Goal: Navigation & Orientation: Go to known website

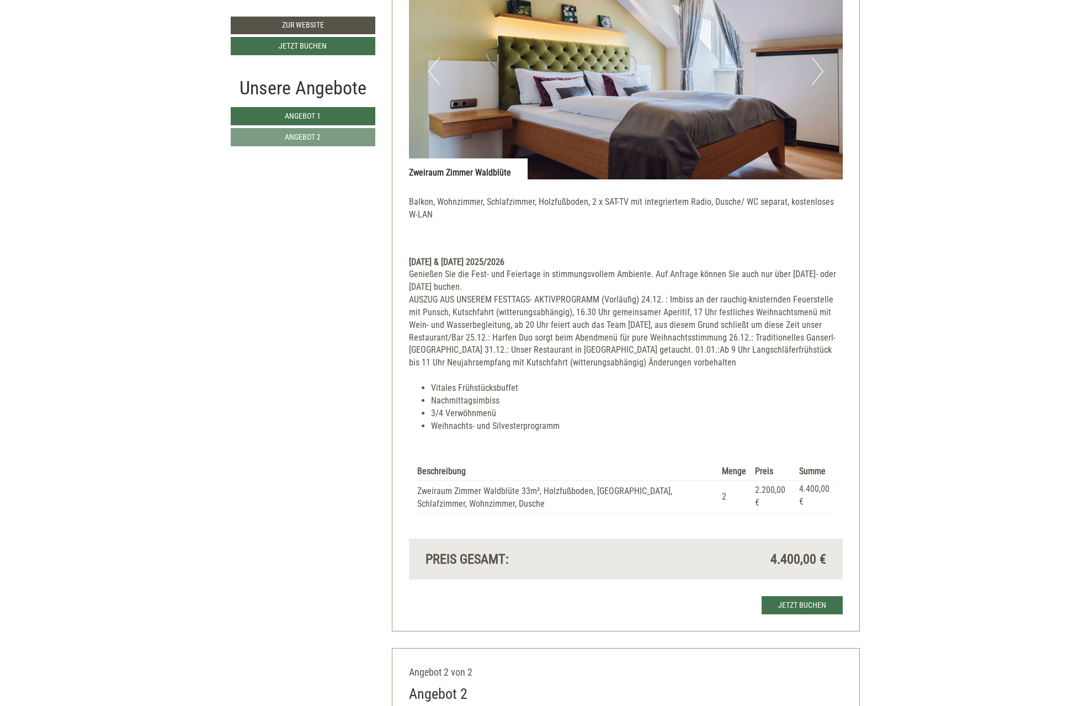
scroll to position [883, 0]
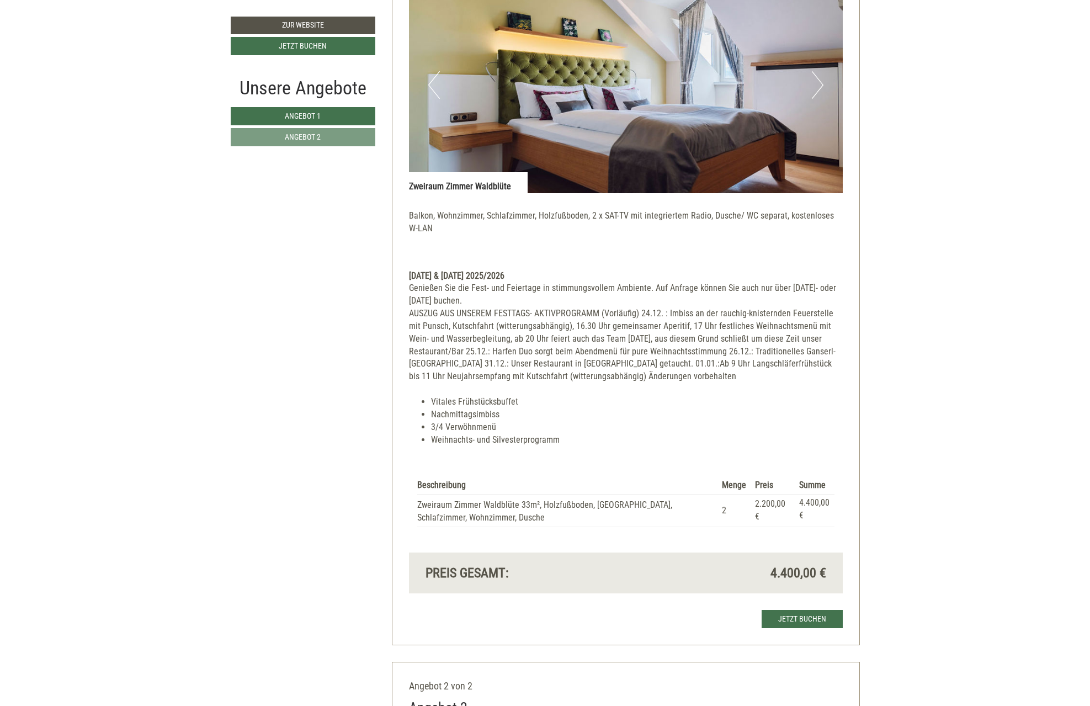
click at [820, 82] on button "Next" at bounding box center [818, 85] width 12 height 28
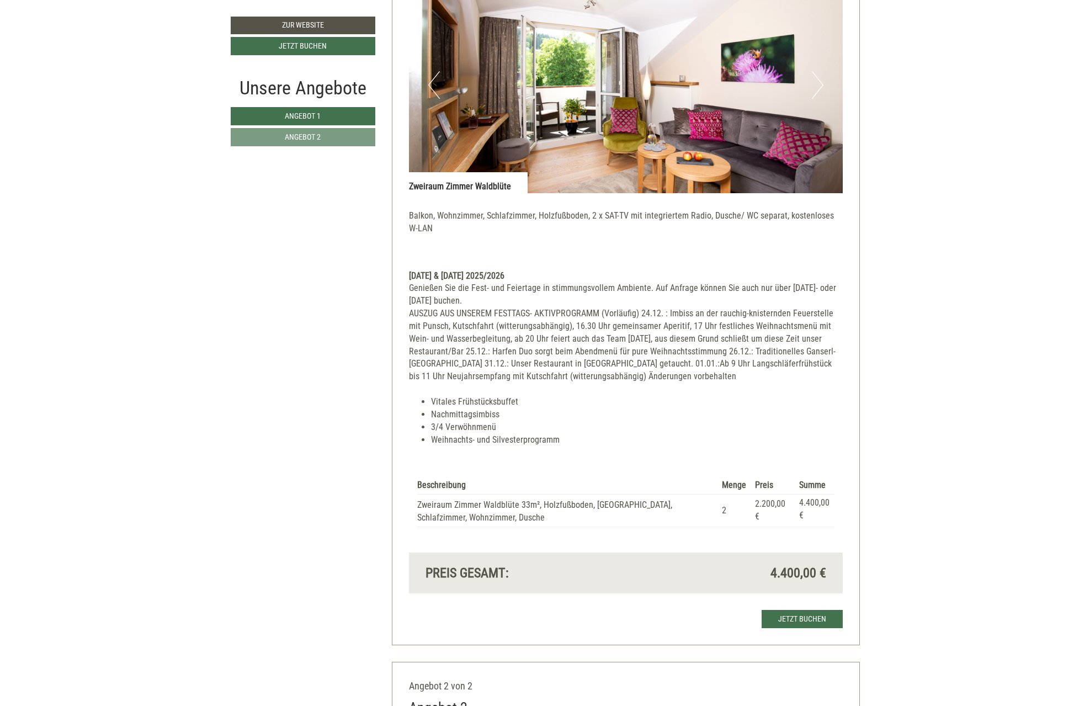
click at [820, 82] on button "Next" at bounding box center [818, 85] width 12 height 28
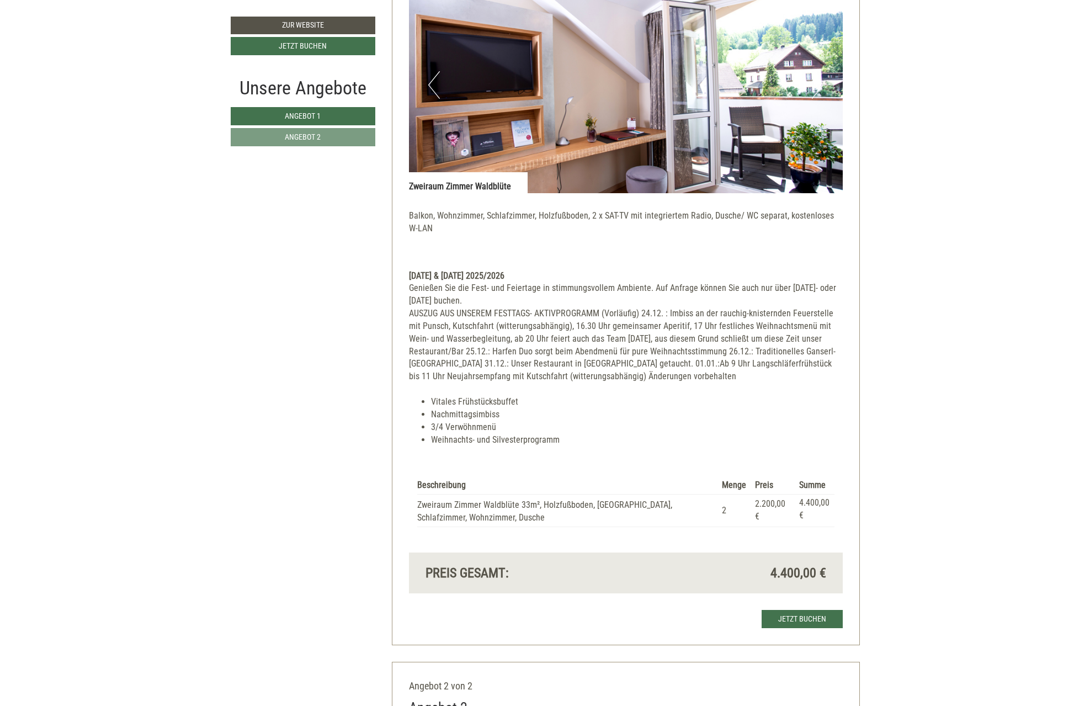
click at [819, 86] on button "Next" at bounding box center [818, 85] width 12 height 28
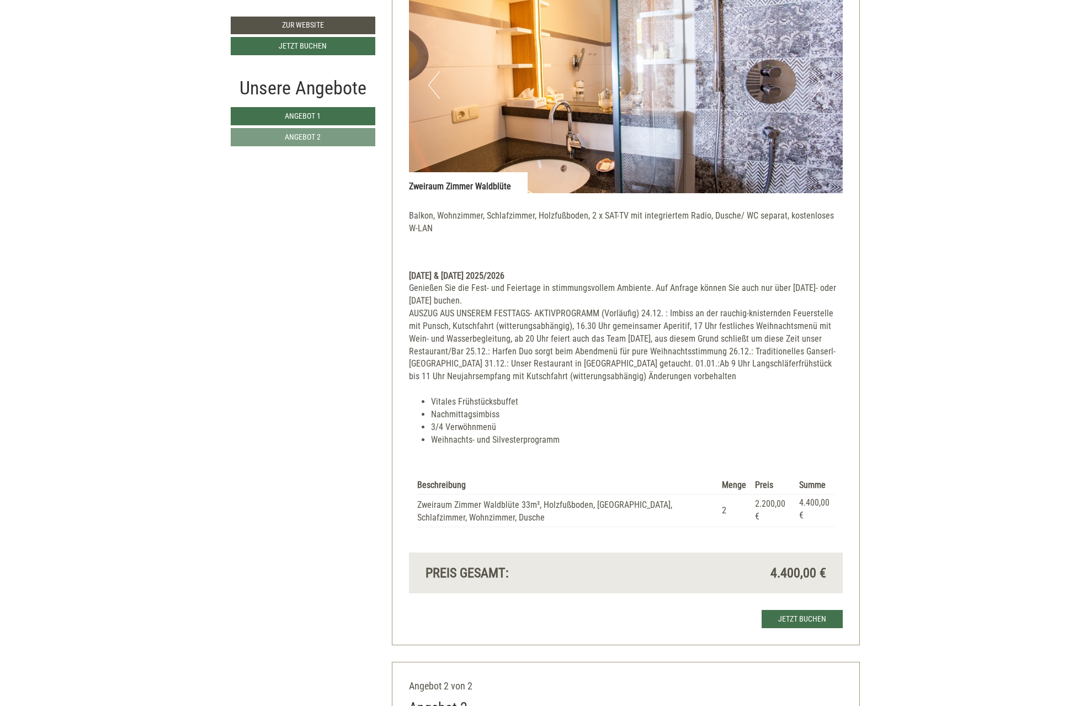
click at [819, 84] on button "Next" at bounding box center [818, 85] width 12 height 28
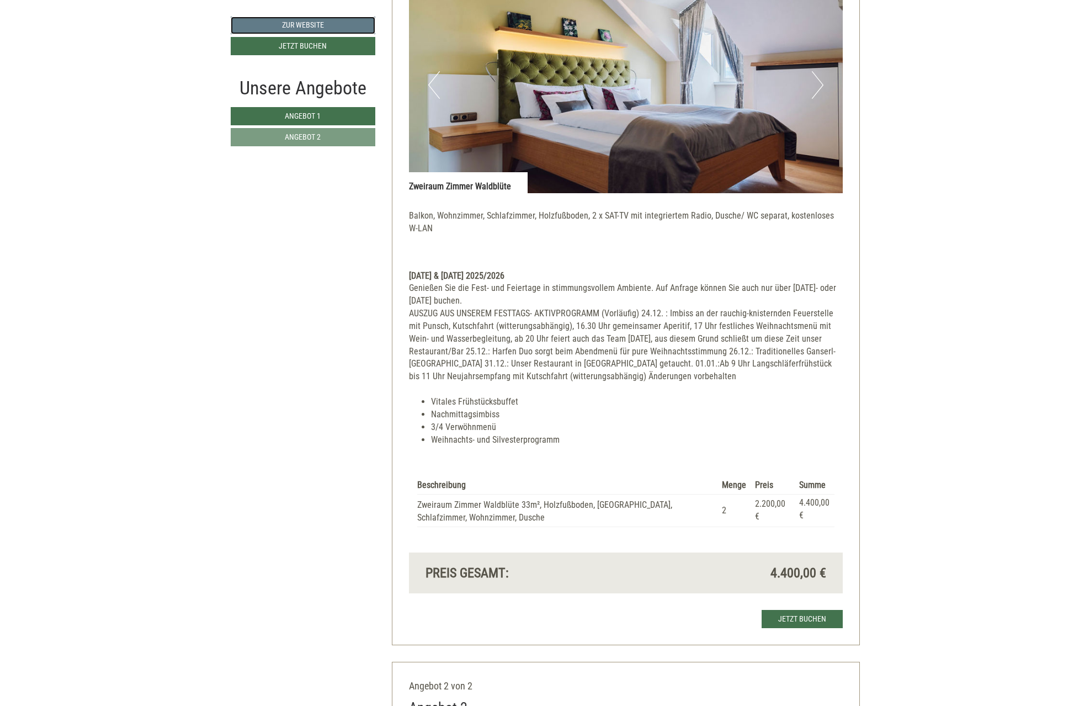
click at [295, 19] on link "Zur Website" at bounding box center [303, 26] width 145 height 18
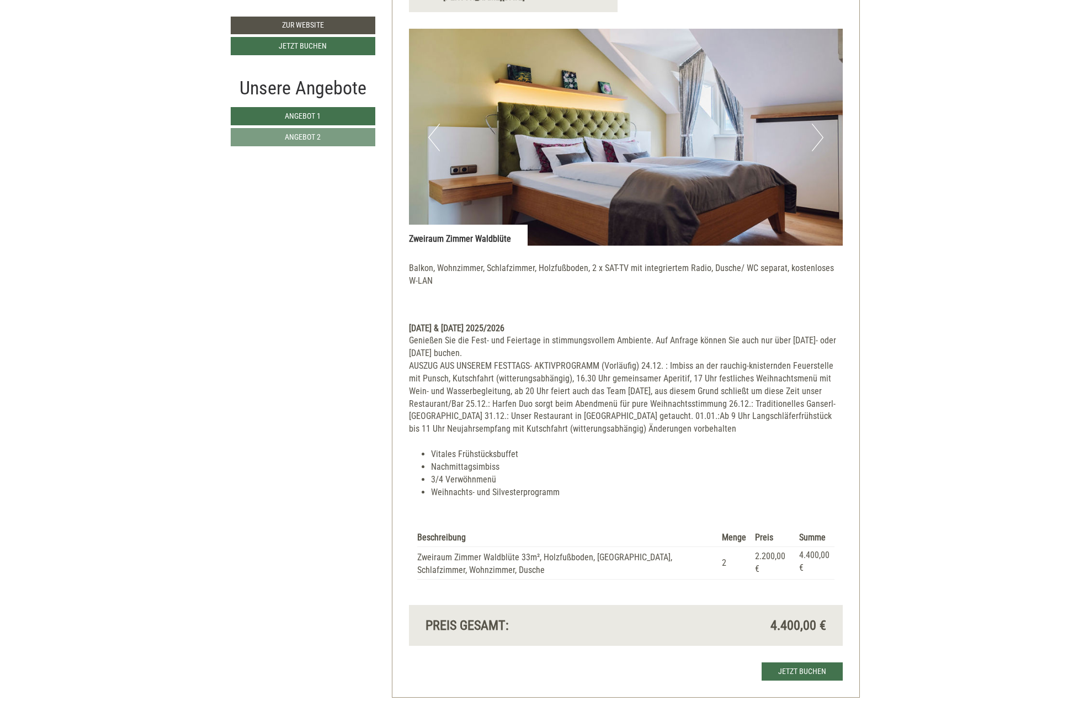
scroll to position [828, 0]
